Goal: Task Accomplishment & Management: Complete application form

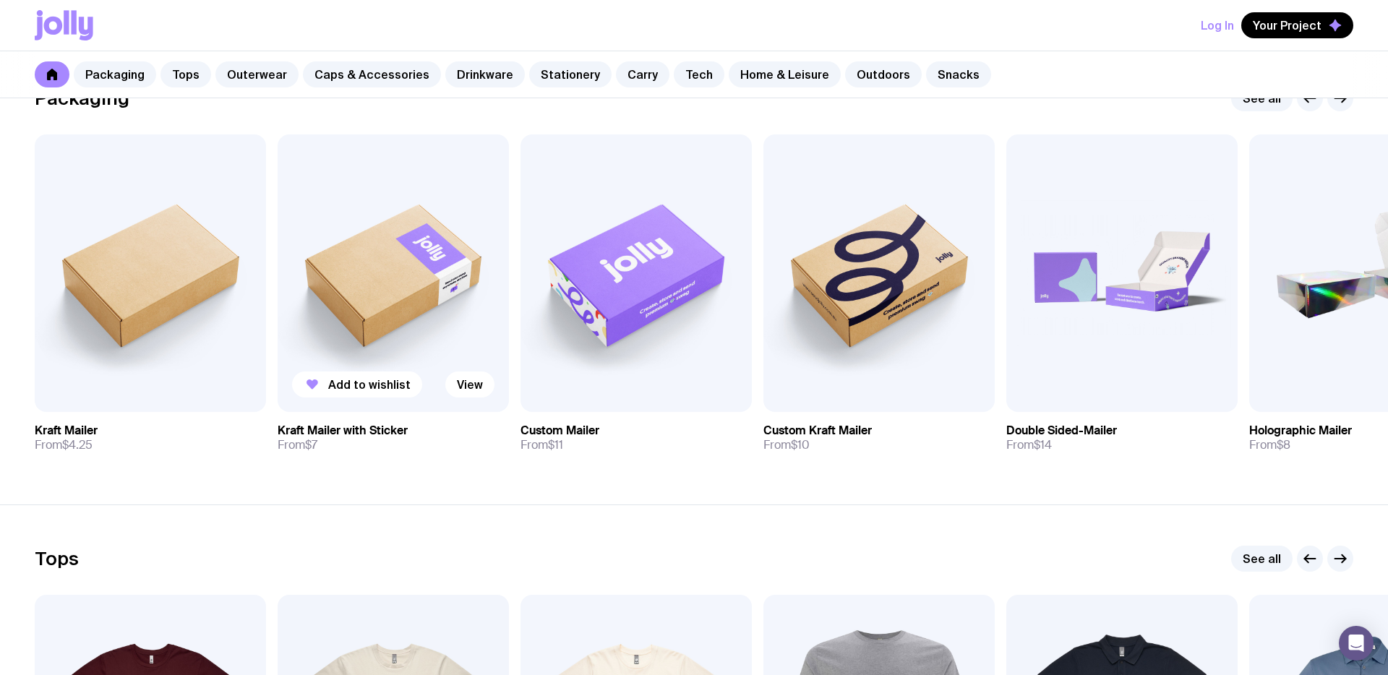
click at [376, 270] on img at bounding box center [393, 273] width 231 height 278
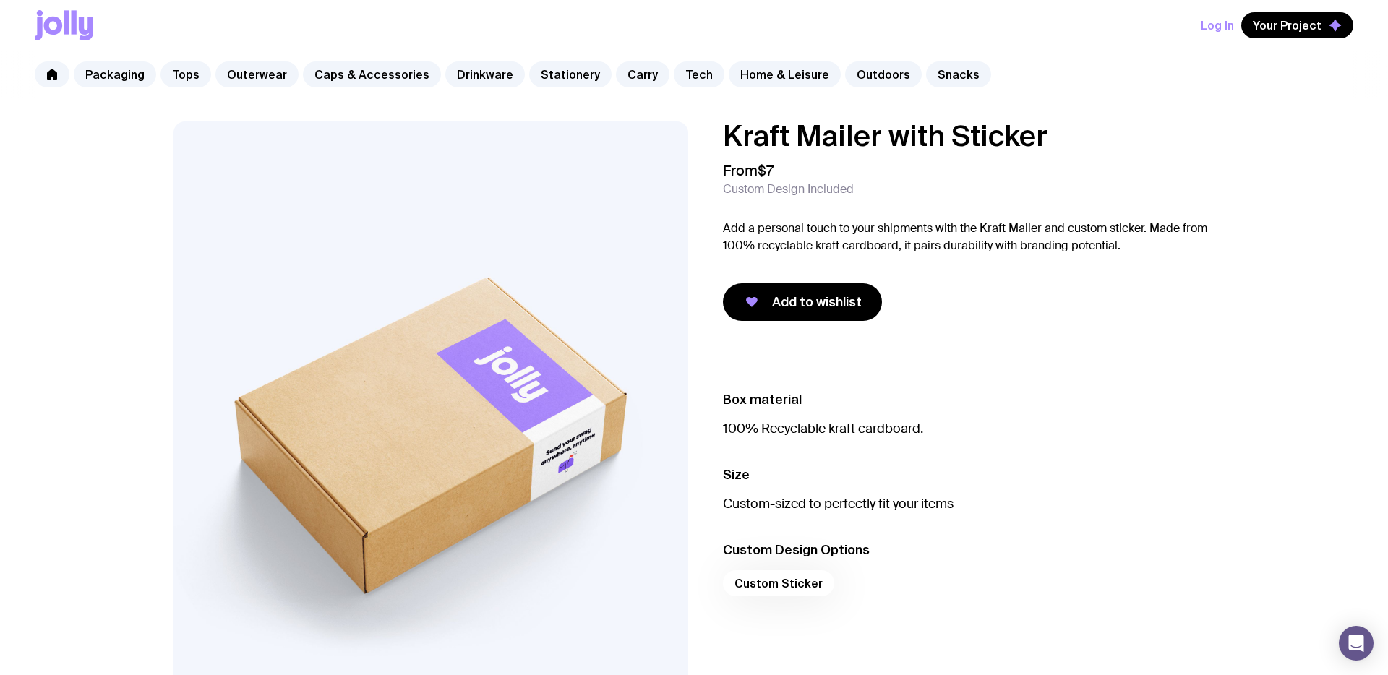
click at [802, 230] on p "Add a personal touch to your shipments with the Kraft Mailer and custom sticker…" at bounding box center [968, 237] width 491 height 35
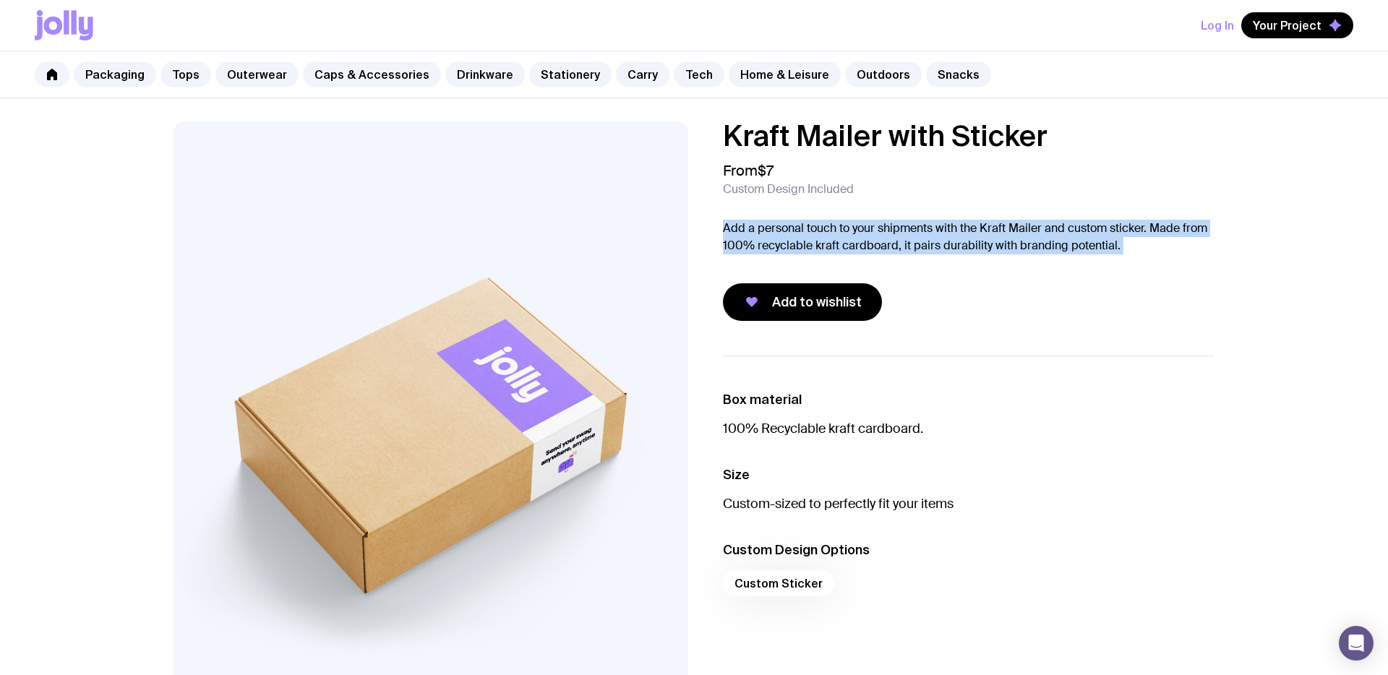
click at [802, 230] on p "Add a personal touch to your shipments with the Kraft Mailer and custom sticker…" at bounding box center [968, 237] width 491 height 35
click at [1218, 30] on button "Log In" at bounding box center [1216, 25] width 33 height 26
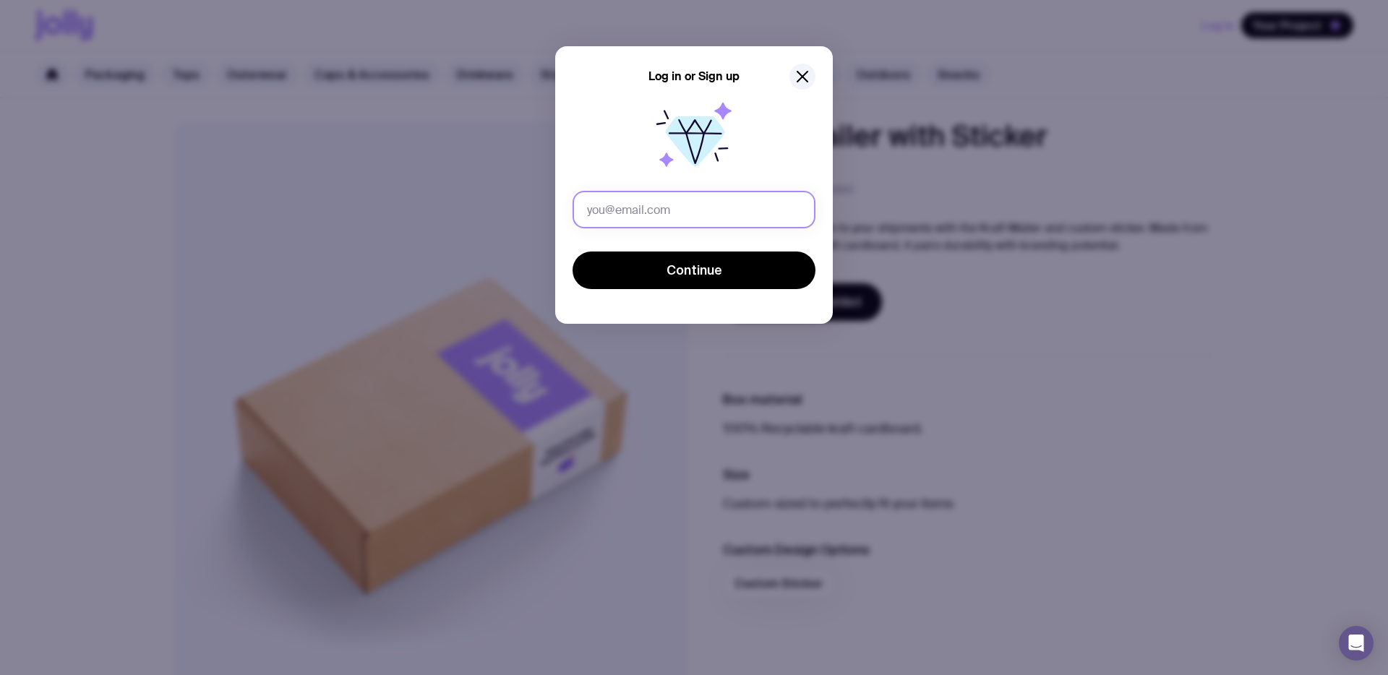
click at [752, 217] on input "text" at bounding box center [693, 210] width 243 height 38
type input "[PERSON_NAME][EMAIL_ADDRESS][DOMAIN_NAME]"
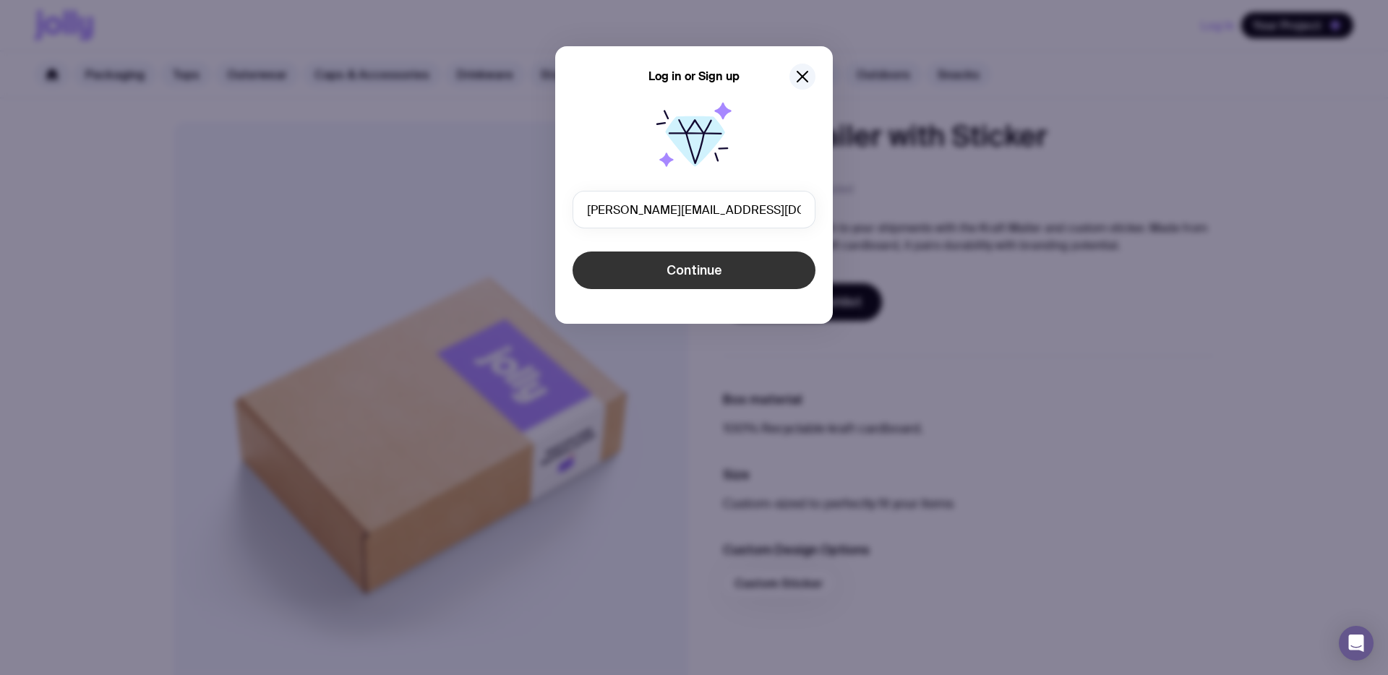
click at [730, 265] on button "Continue" at bounding box center [693, 271] width 243 height 38
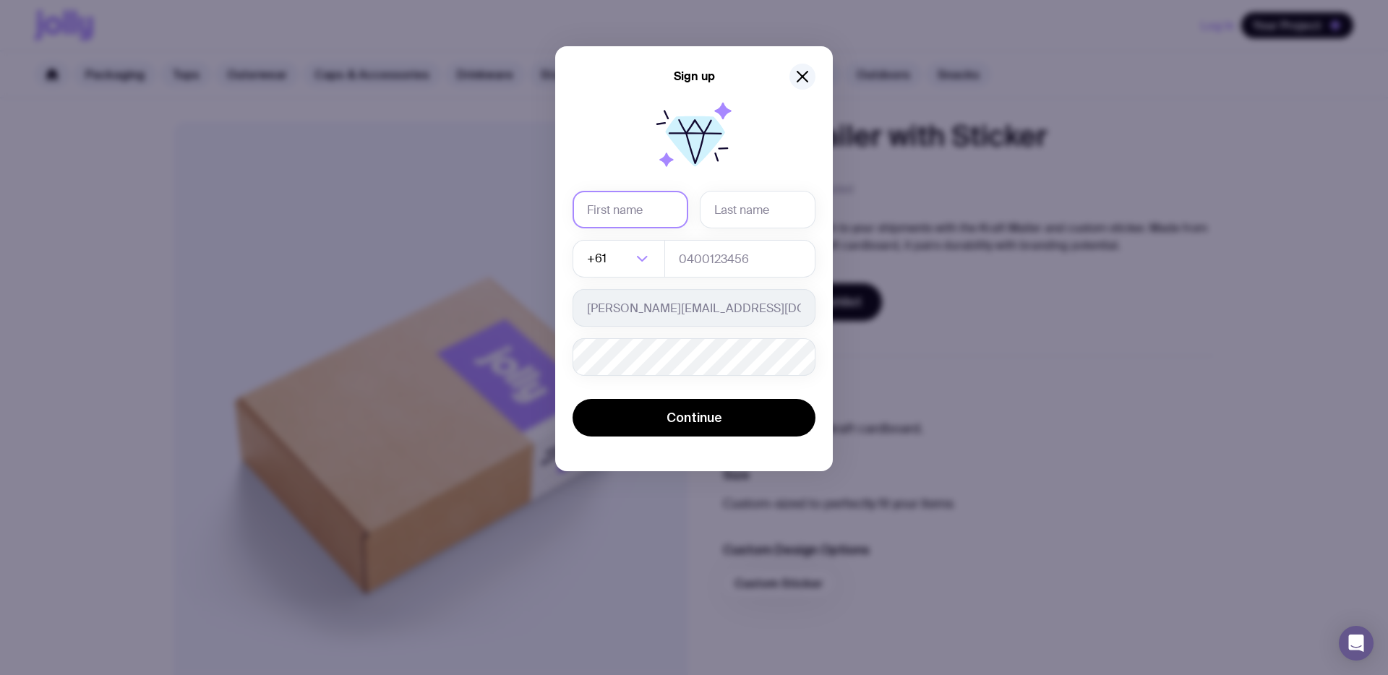
click at [648, 218] on input "text" at bounding box center [630, 210] width 116 height 38
type input "[PERSON_NAME]"
type input "0435517651"
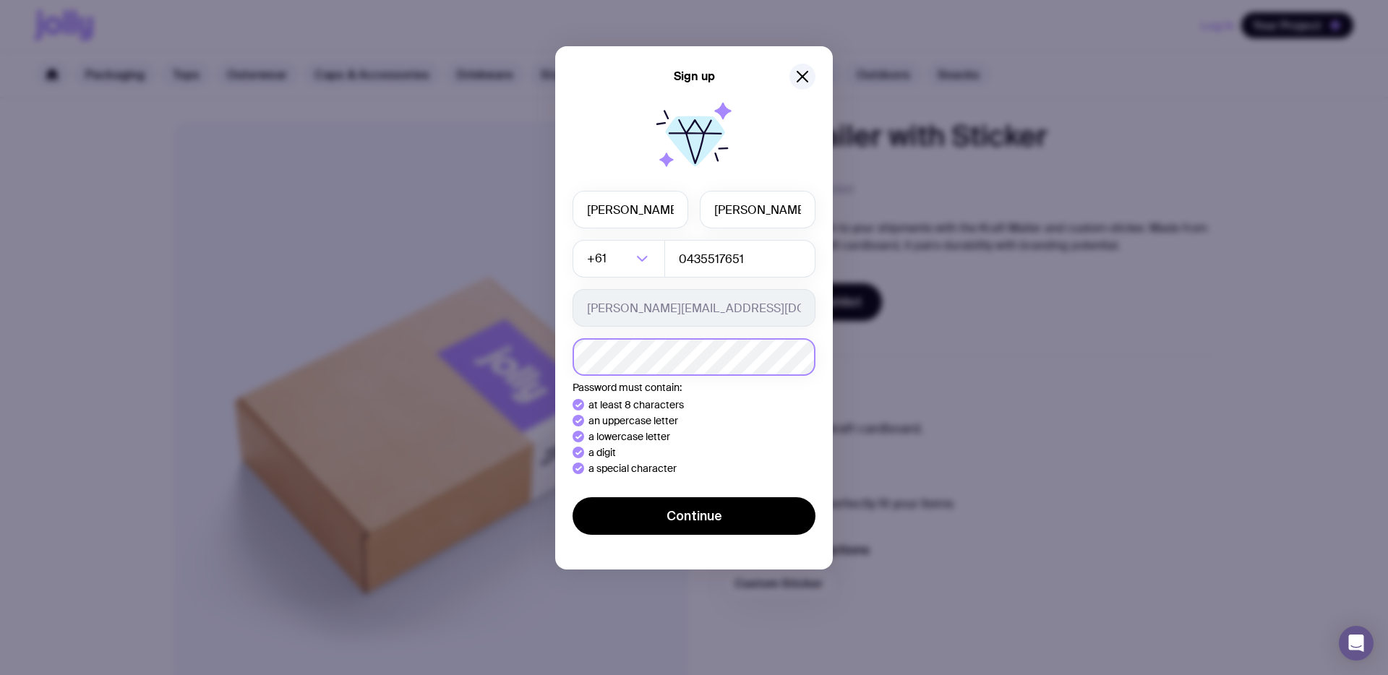
click at [572, 497] on button "Continue" at bounding box center [693, 516] width 243 height 38
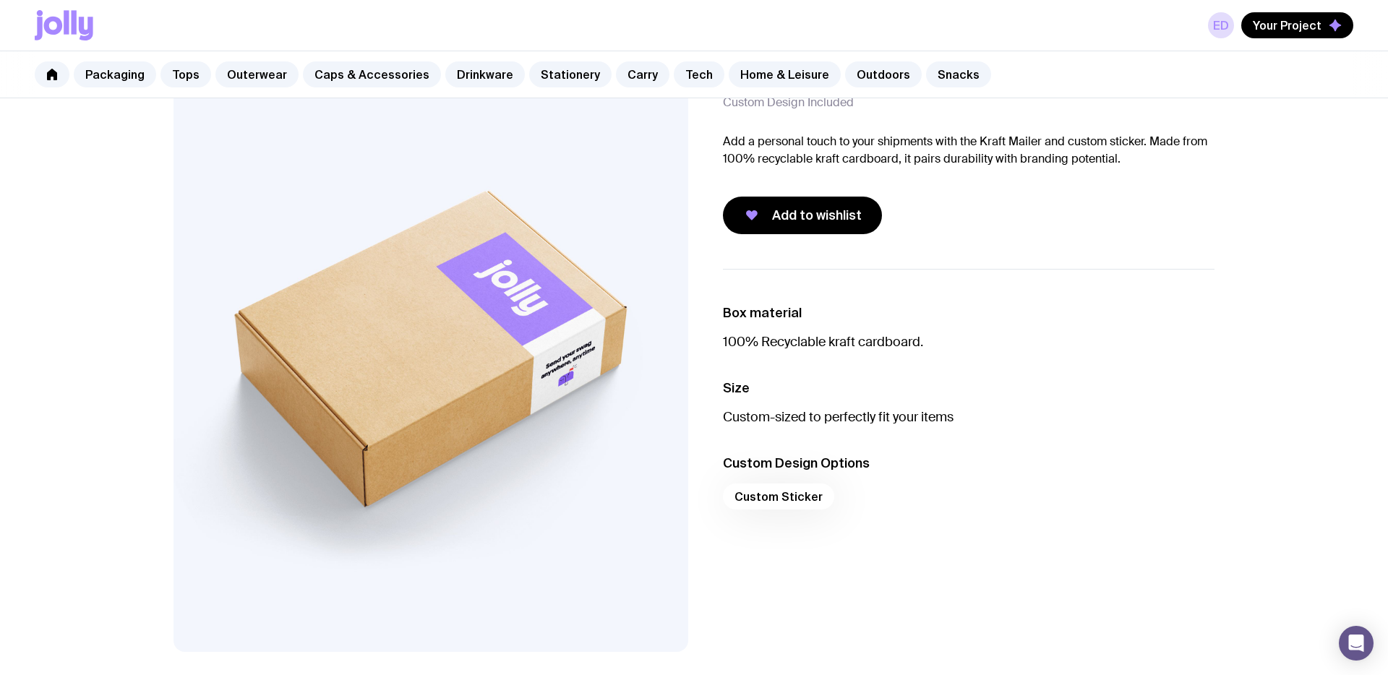
scroll to position [45, 0]
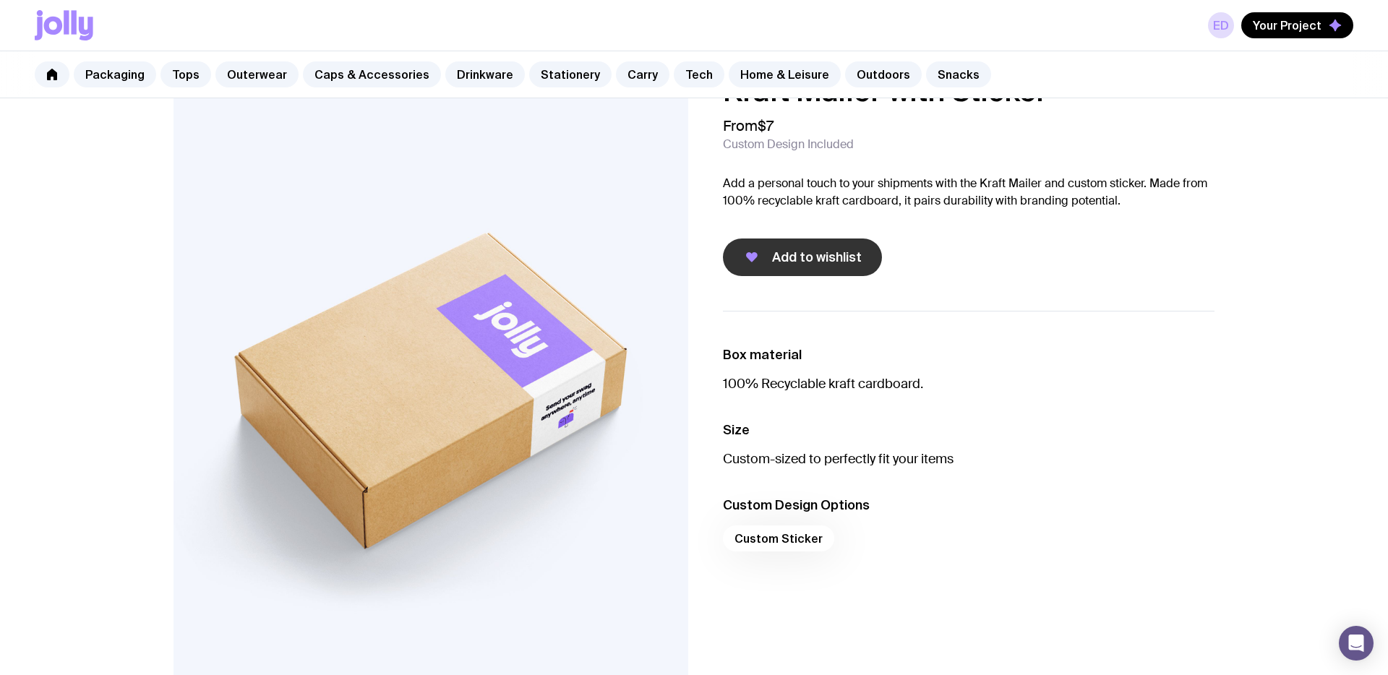
click at [817, 269] on button "Add to wishlist" at bounding box center [802, 258] width 159 height 38
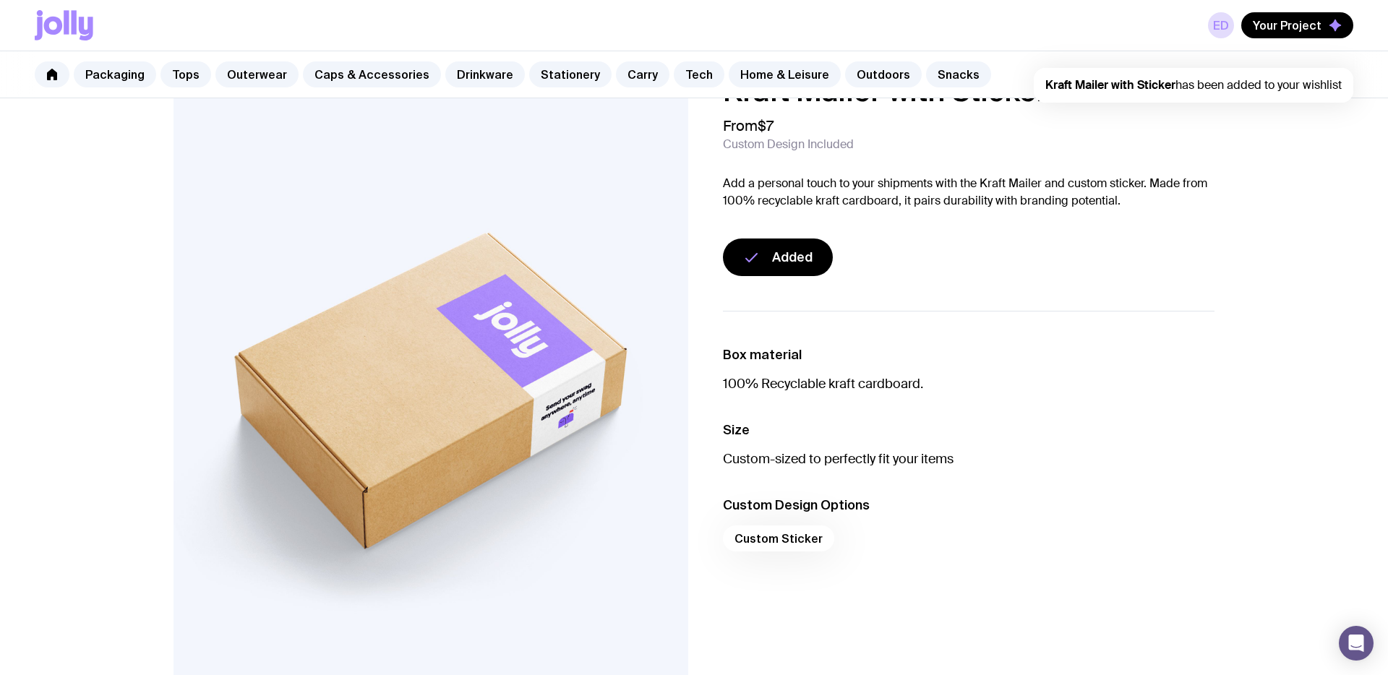
scroll to position [0, 0]
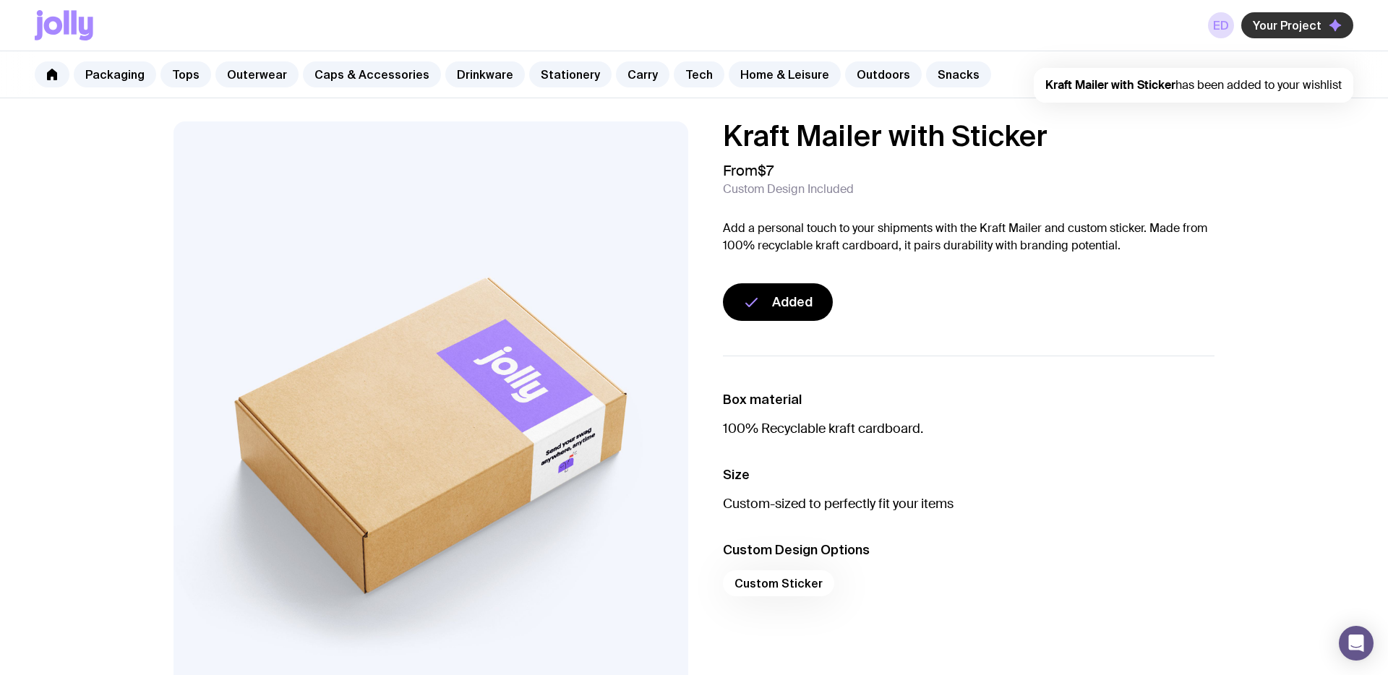
click at [1305, 29] on span "Your Project" at bounding box center [1286, 25] width 69 height 14
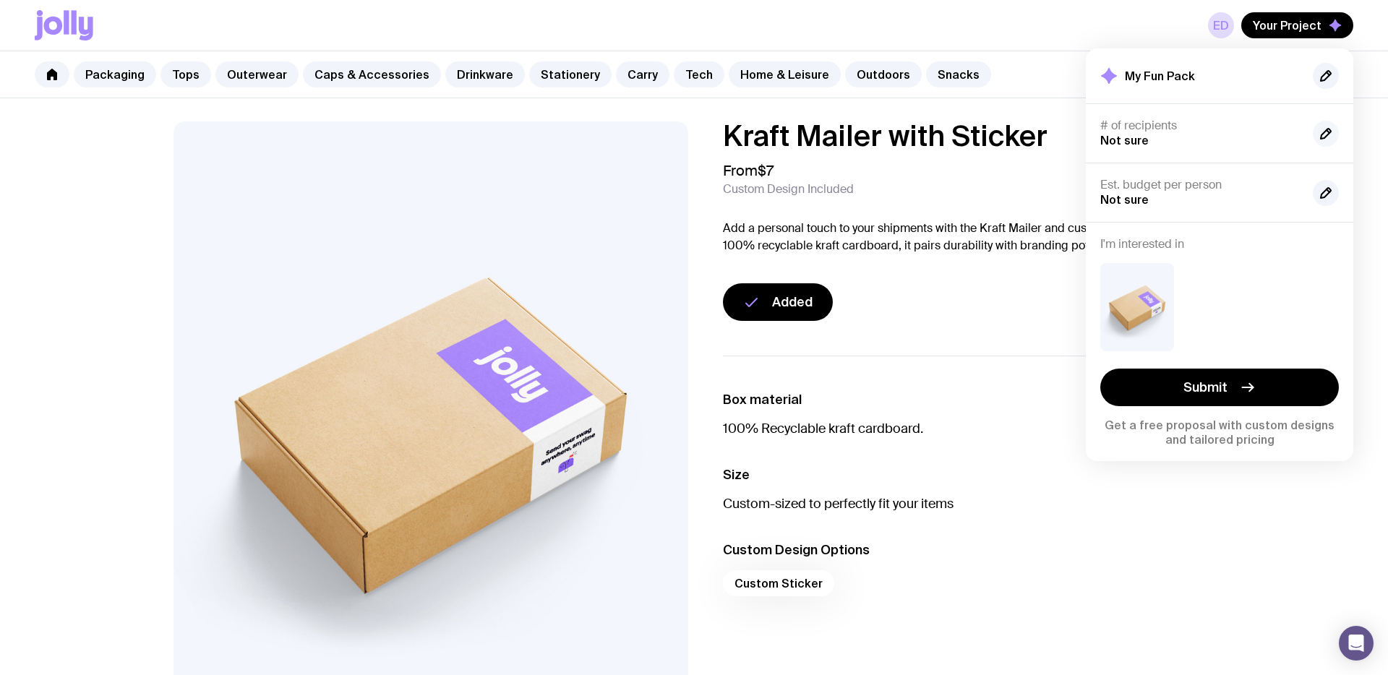
click at [1325, 137] on icon "button" at bounding box center [1325, 133] width 17 height 17
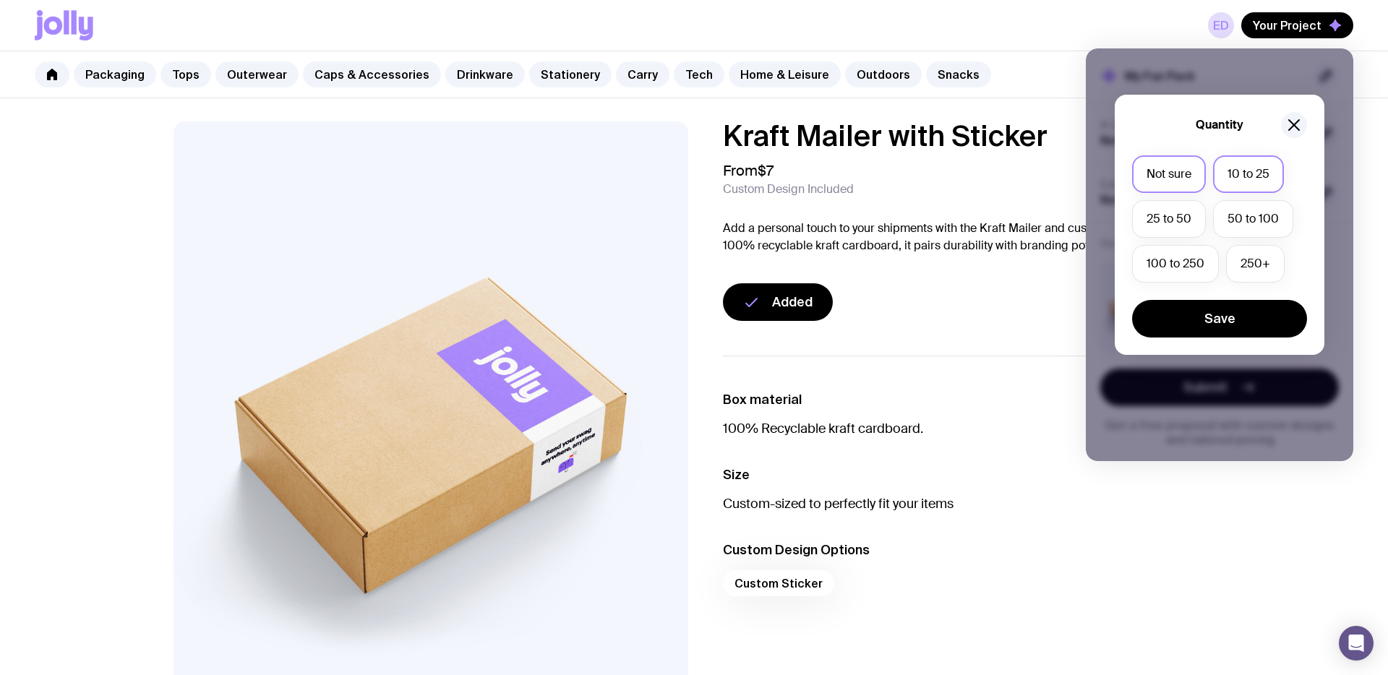
click at [1258, 176] on label "10 to 25" at bounding box center [1248, 174] width 71 height 38
click at [0, 0] on input "10 to 25" at bounding box center [0, 0] width 0 height 0
click at [1224, 325] on button "Save" at bounding box center [1219, 319] width 175 height 38
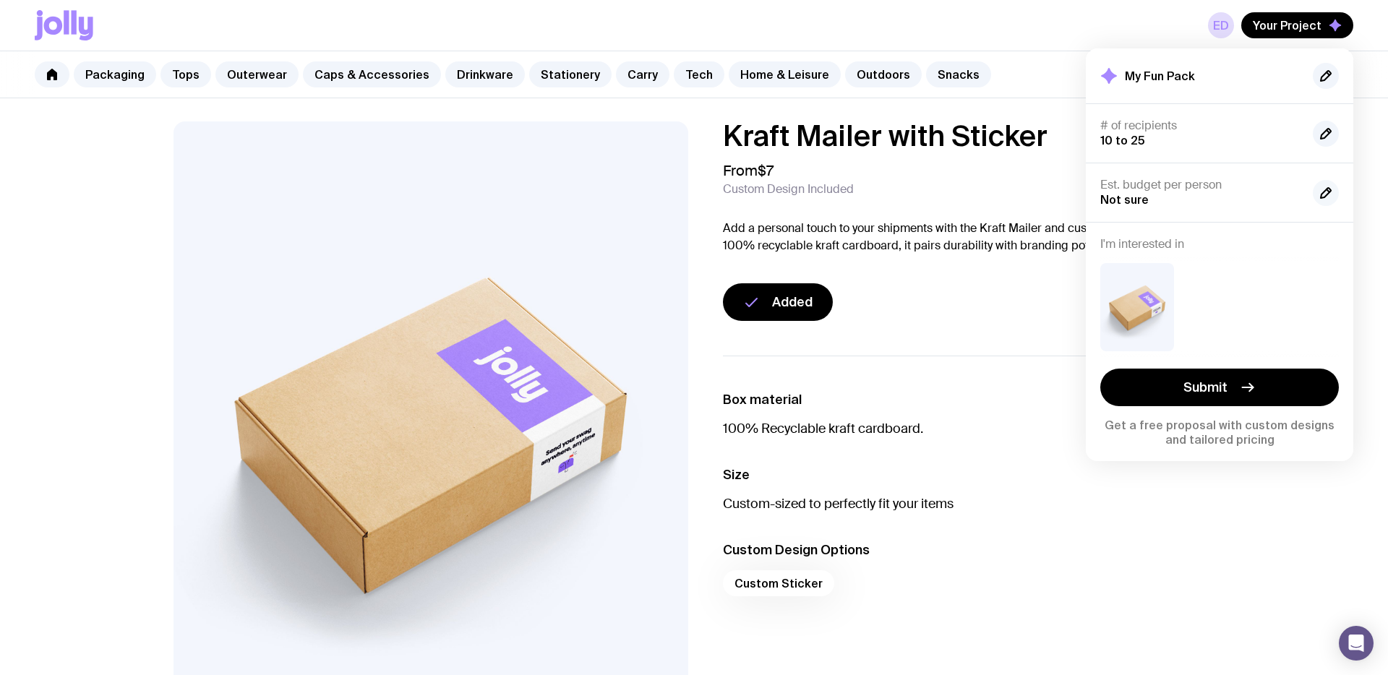
click at [1330, 187] on icon "button" at bounding box center [1325, 192] width 17 height 17
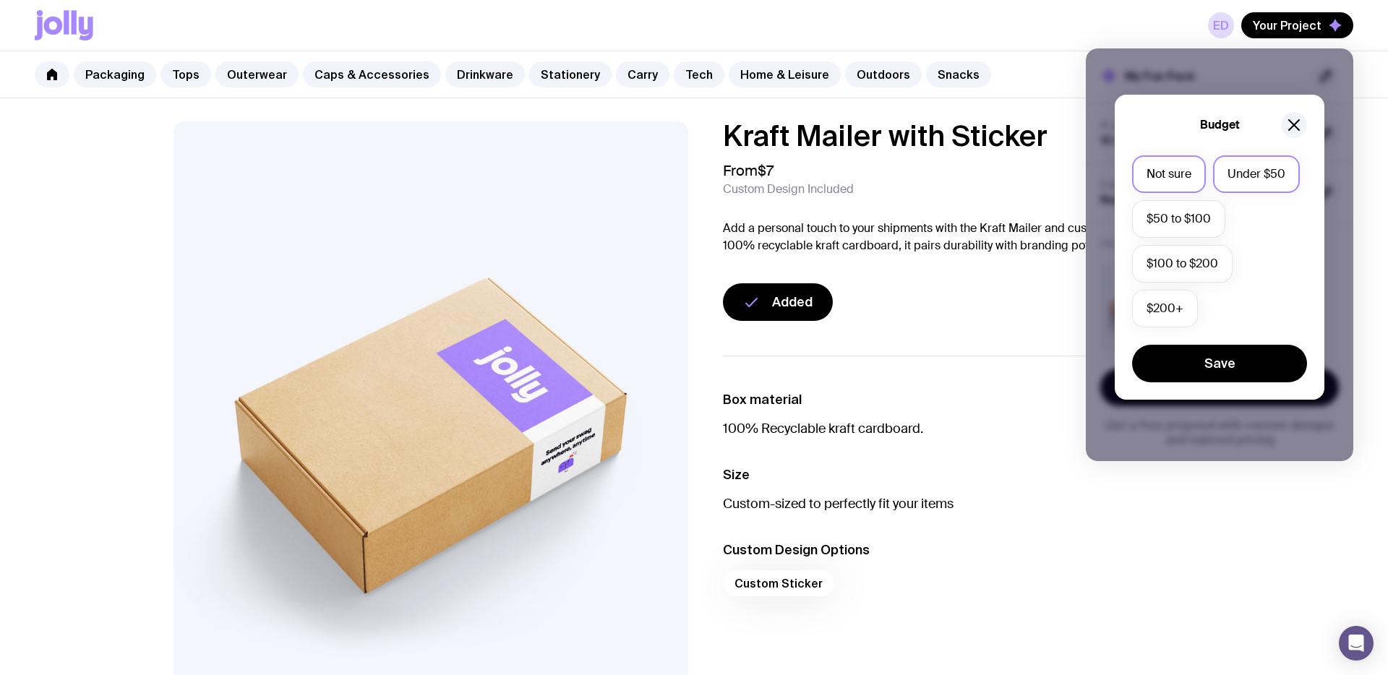
click at [1250, 184] on label "Under $50" at bounding box center [1256, 174] width 87 height 38
click at [0, 0] on input "Under $50" at bounding box center [0, 0] width 0 height 0
click at [1237, 369] on button "Save" at bounding box center [1219, 364] width 175 height 38
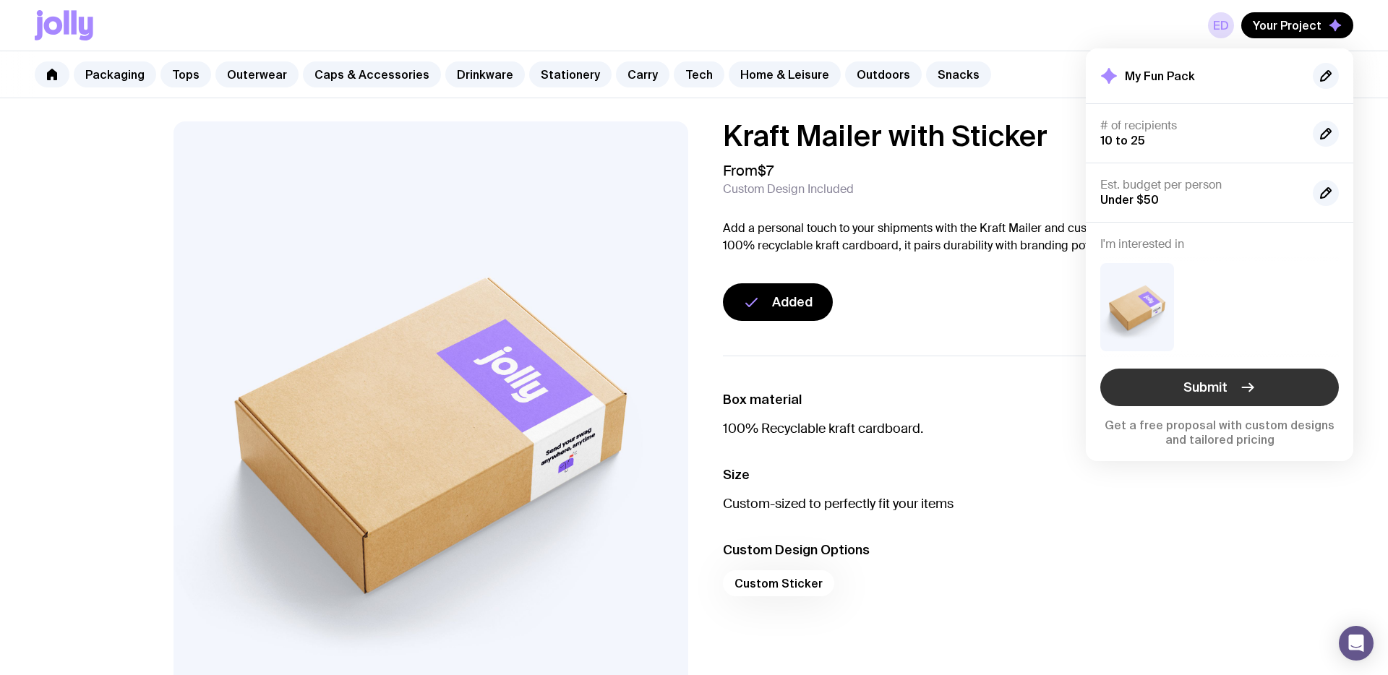
click at [1260, 388] on button "Submit" at bounding box center [1219, 388] width 239 height 38
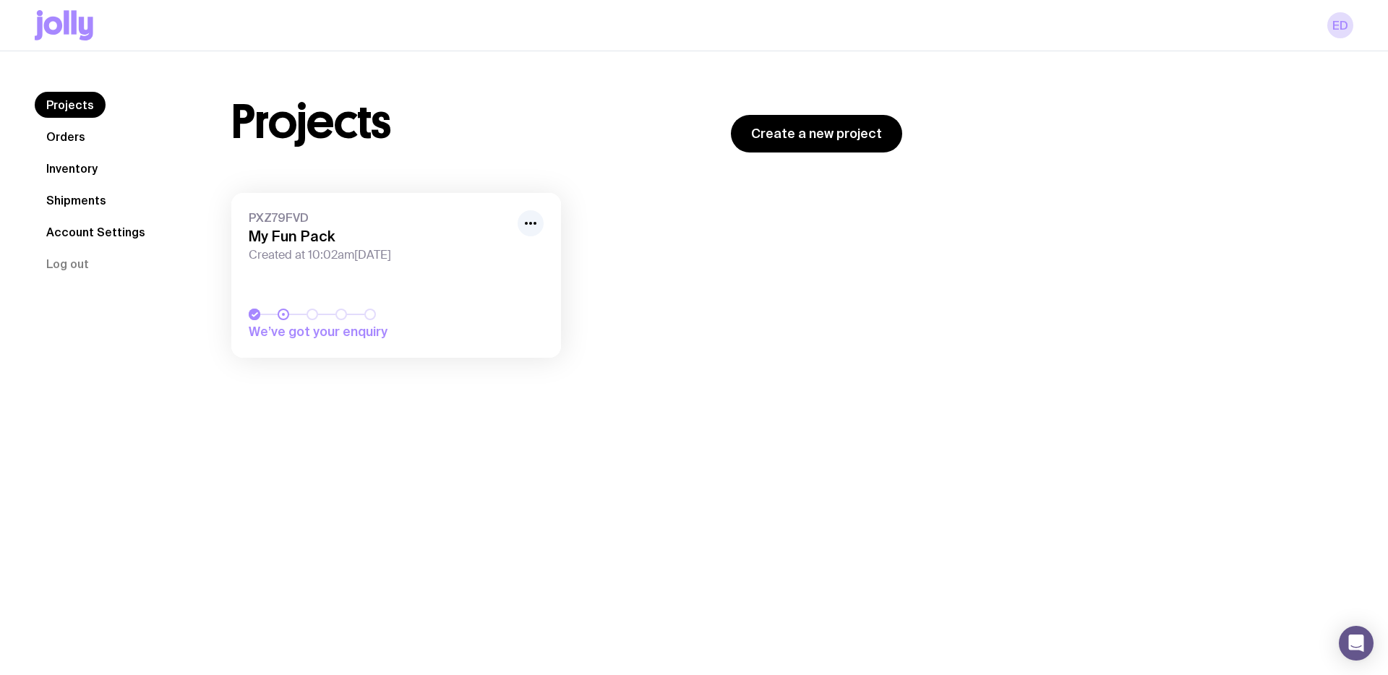
click at [389, 262] on span "Created at 10:02am[DATE]" at bounding box center [379, 255] width 260 height 14
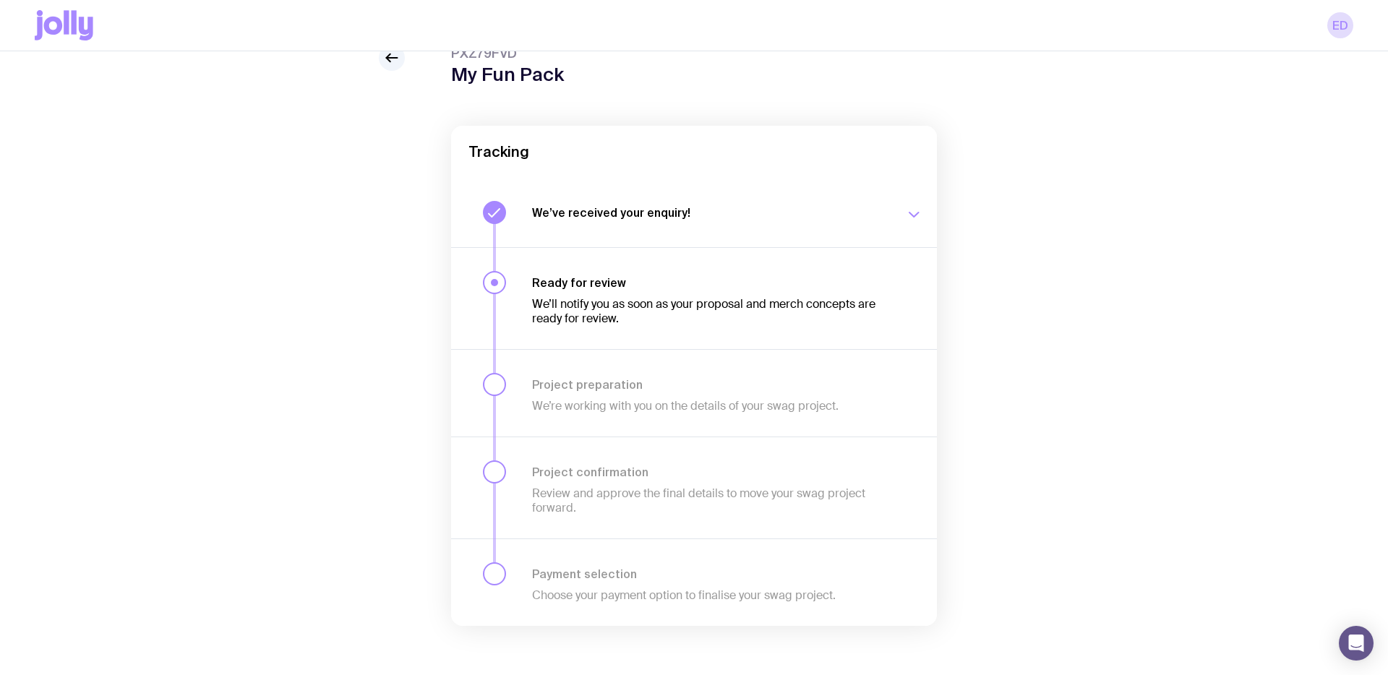
scroll to position [66, 0]
click at [691, 296] on p "We’ll notify you as soon as your proposal and merch concepts are ready for revi…" at bounding box center [710, 310] width 356 height 29
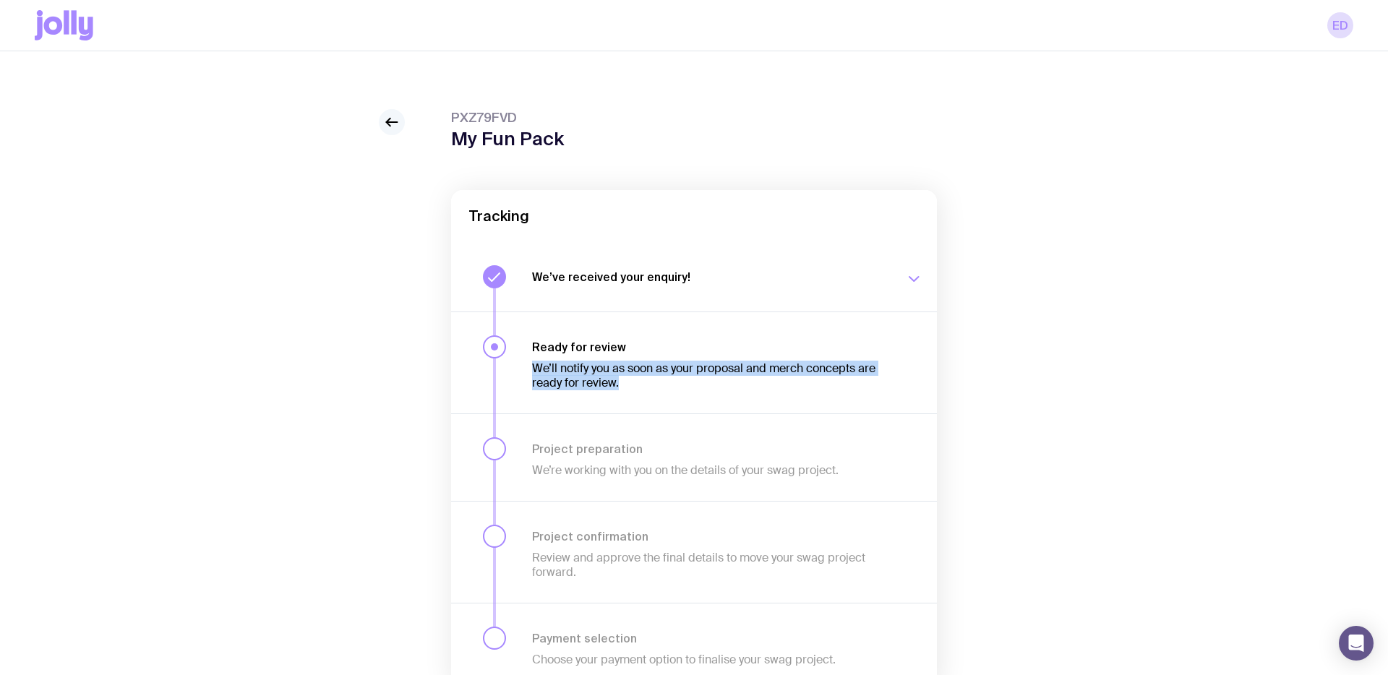
click at [396, 129] on icon at bounding box center [391, 121] width 17 height 17
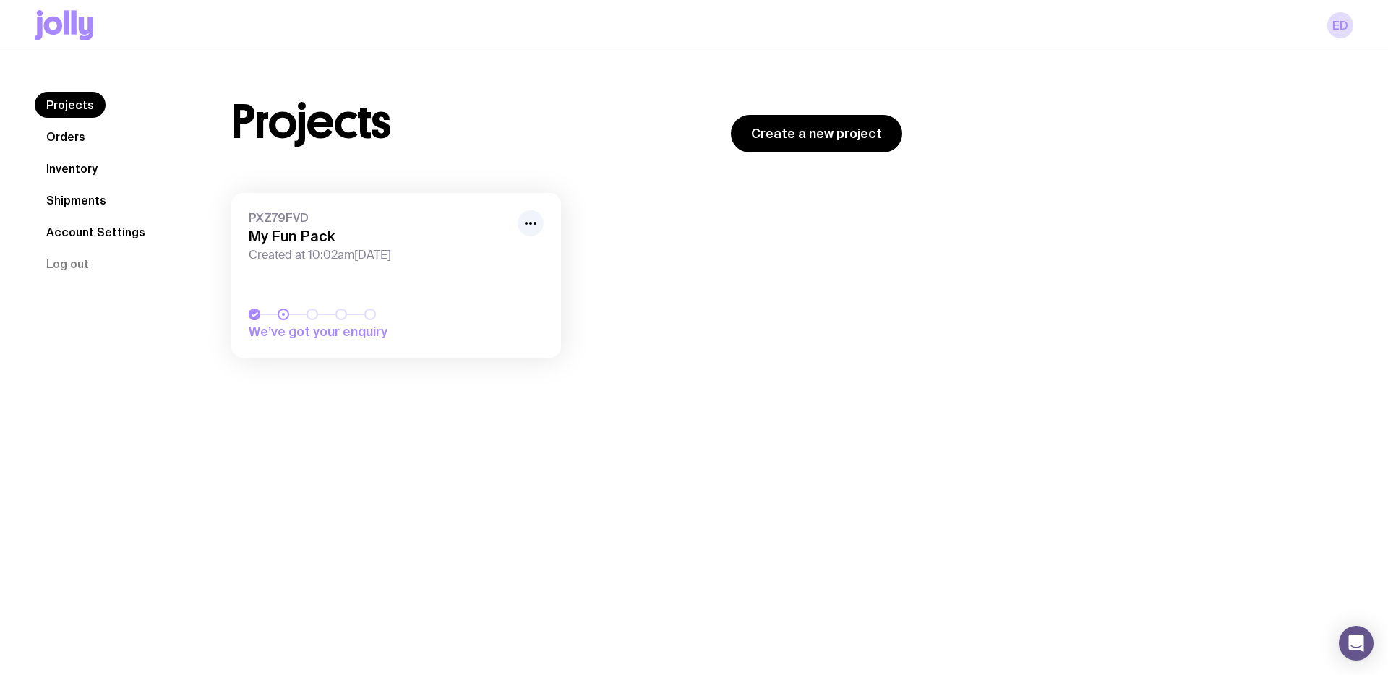
click at [74, 29] on icon at bounding box center [74, 22] width 5 height 24
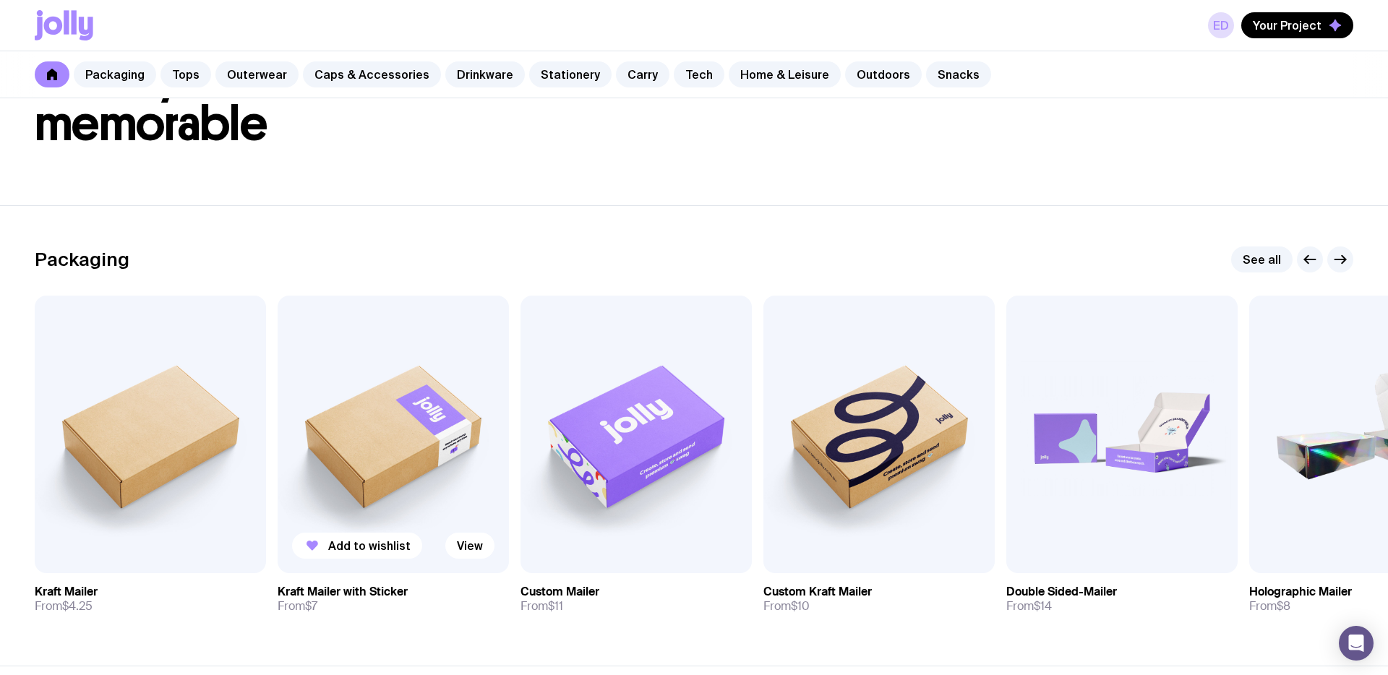
scroll to position [111, 0]
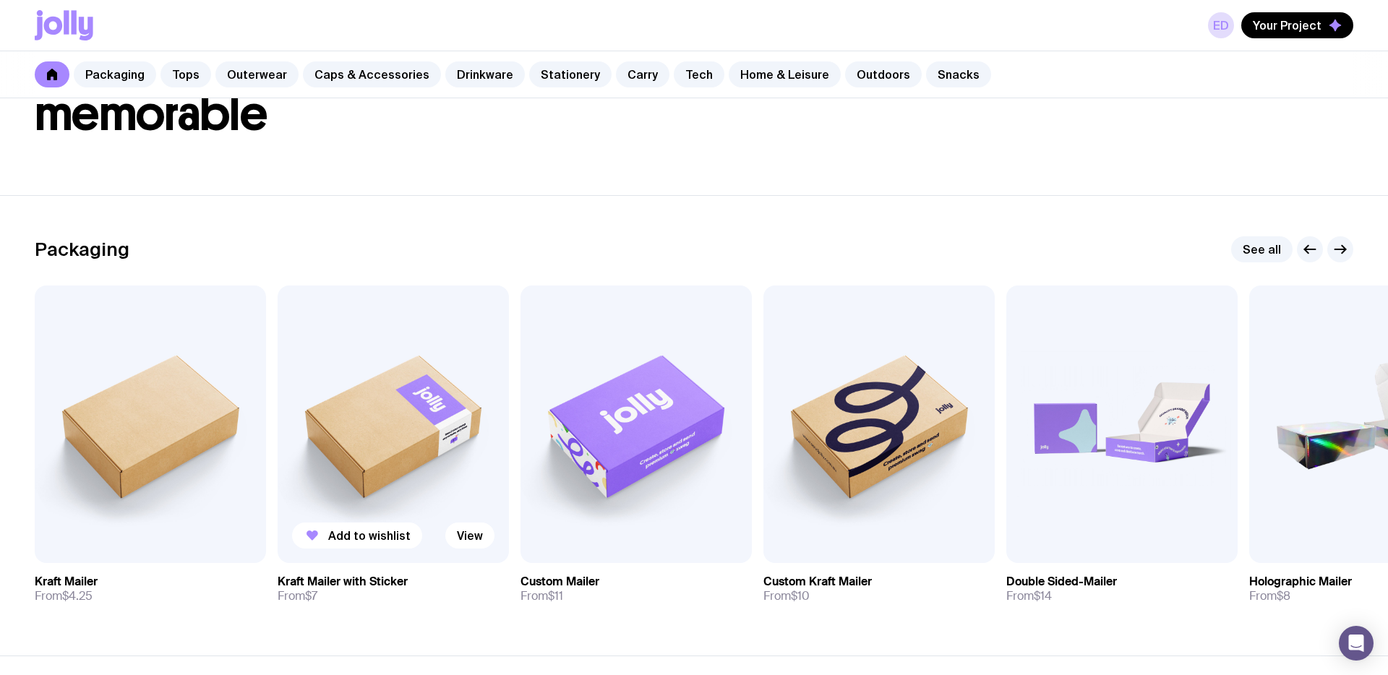
click at [486, 319] on img at bounding box center [393, 424] width 231 height 278
